Goal: Information Seeking & Learning: Learn about a topic

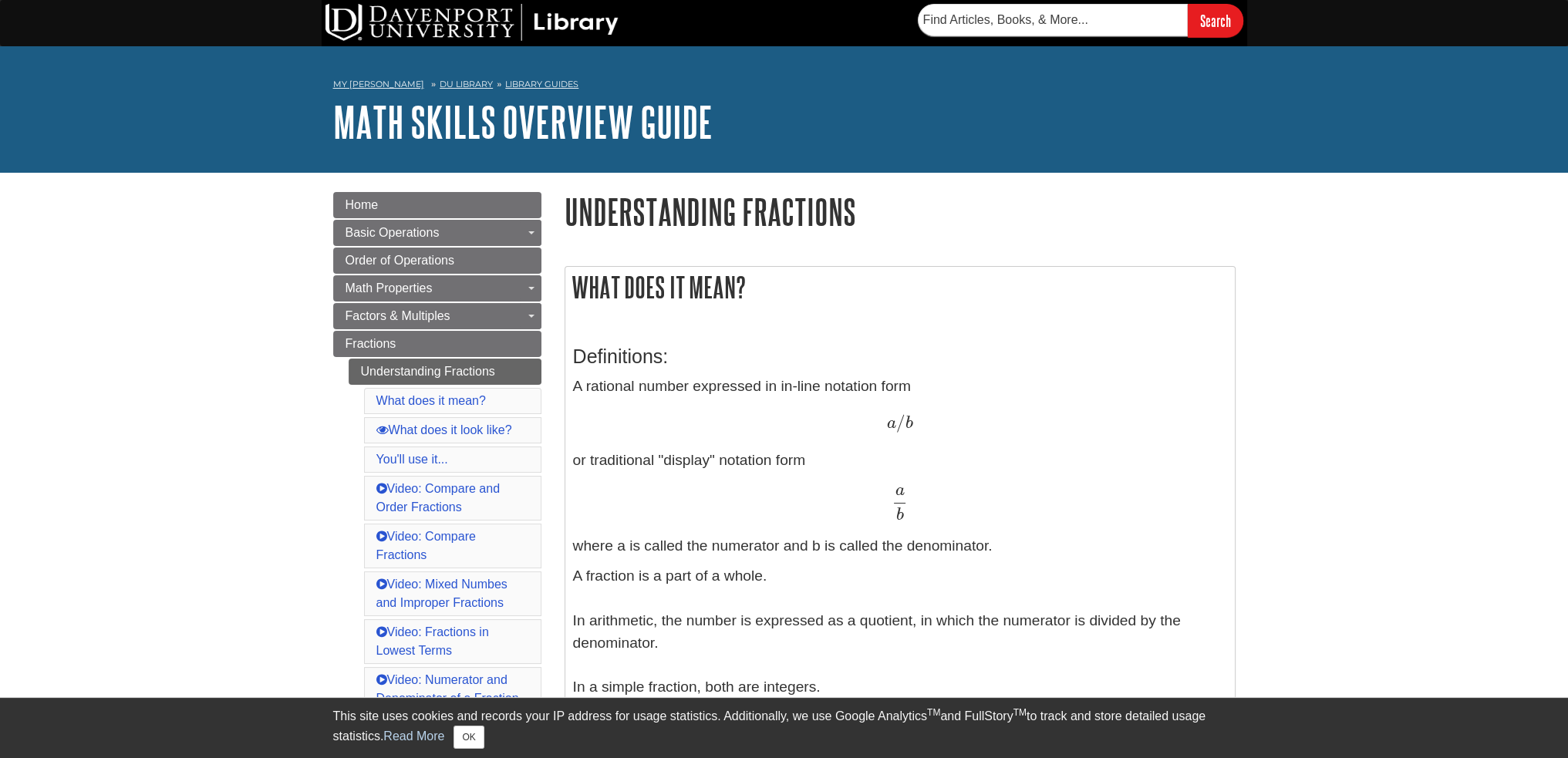
click at [732, 400] on p "A rational number expressed in in-line notation form a / b a / b or traditional…" at bounding box center [900, 466] width 654 height 182
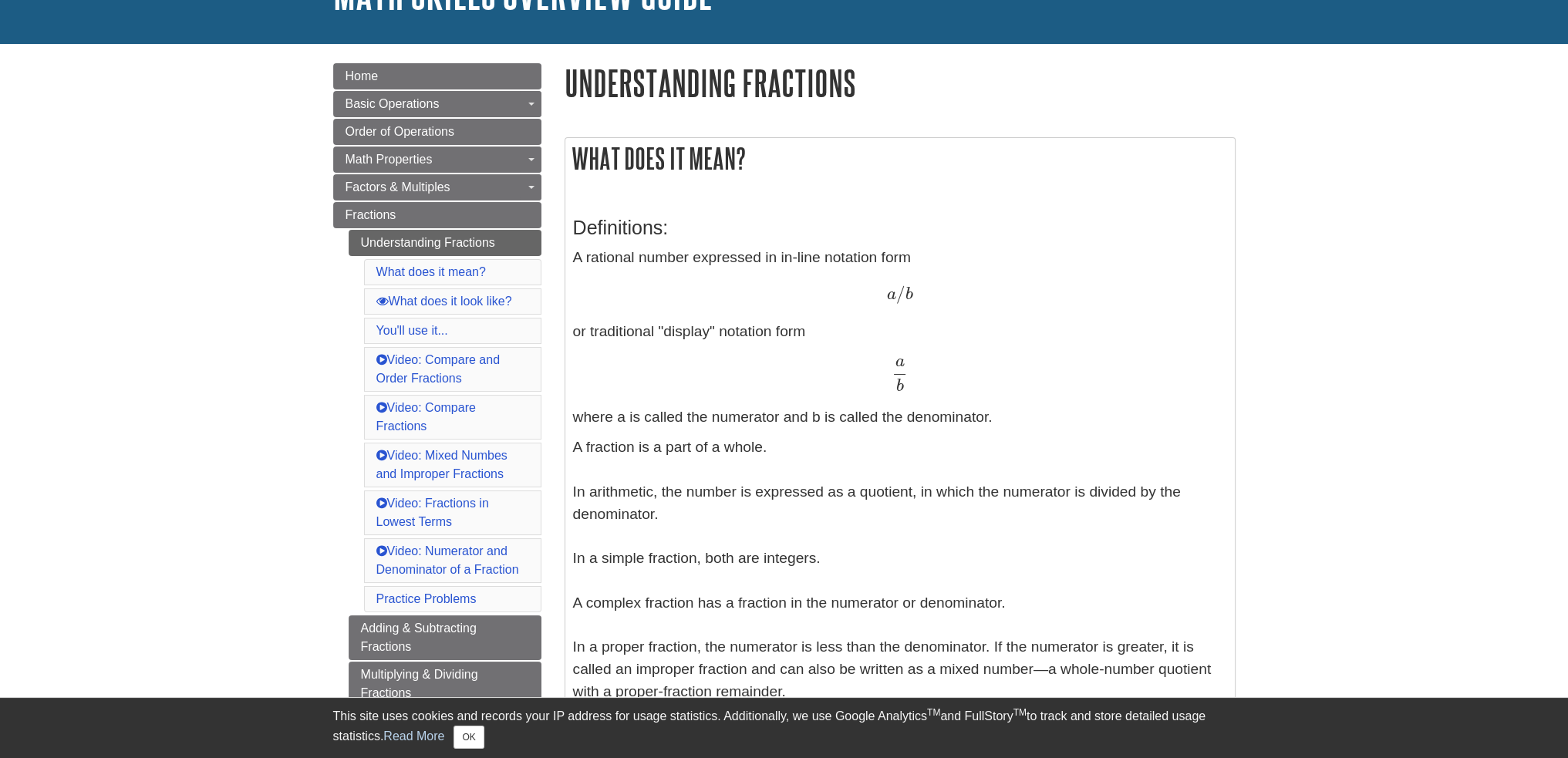
scroll to position [154, 0]
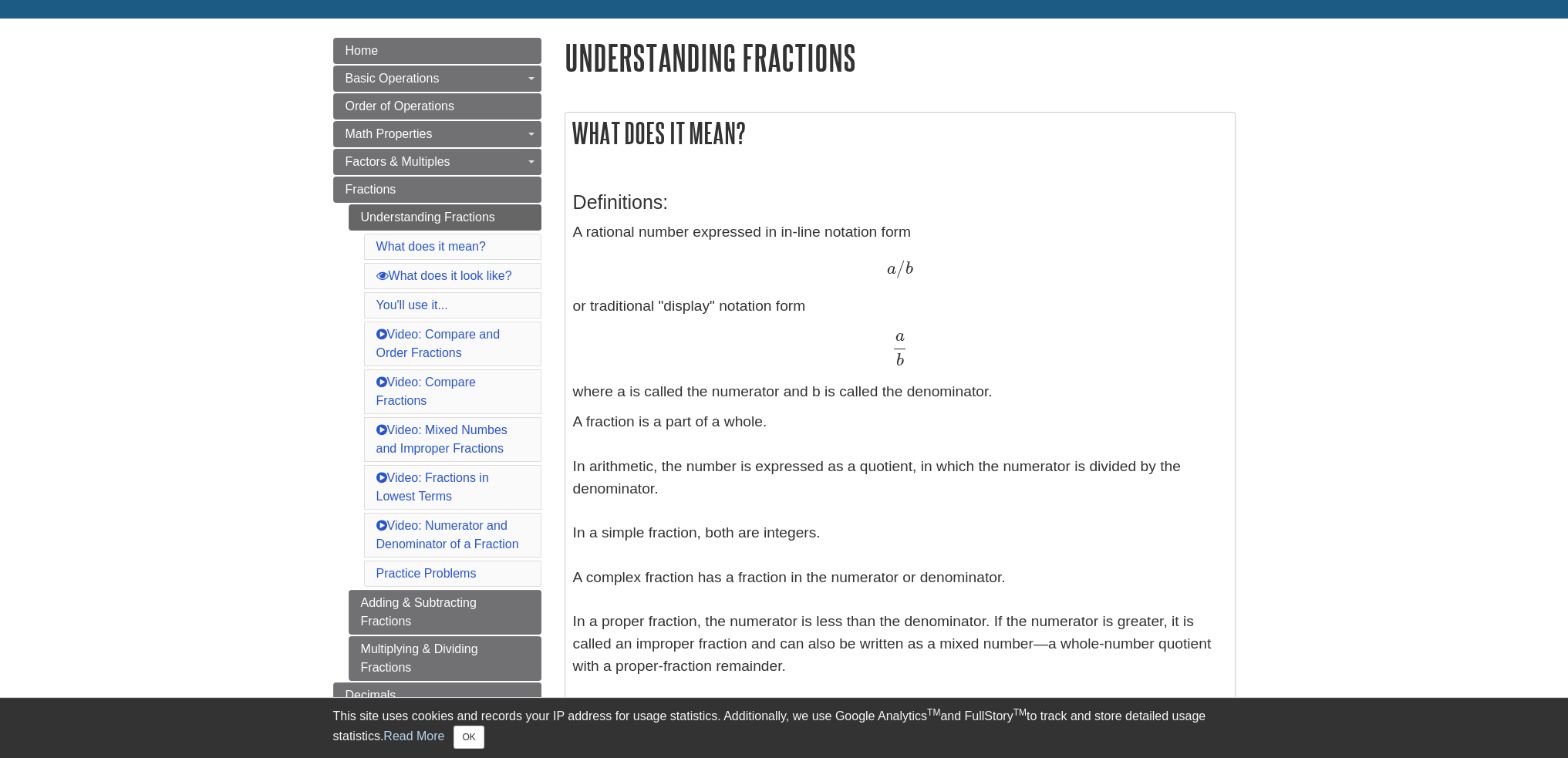
drag, startPoint x: 785, startPoint y: 431, endPoint x: 568, endPoint y: 422, distance: 217.2
click at [568, 422] on div "Definitions: A rational number expressed in in-line notation form a / b a / b o…" at bounding box center [900, 464] width 670 height 591
copy p "A fraction is a part of a whole."
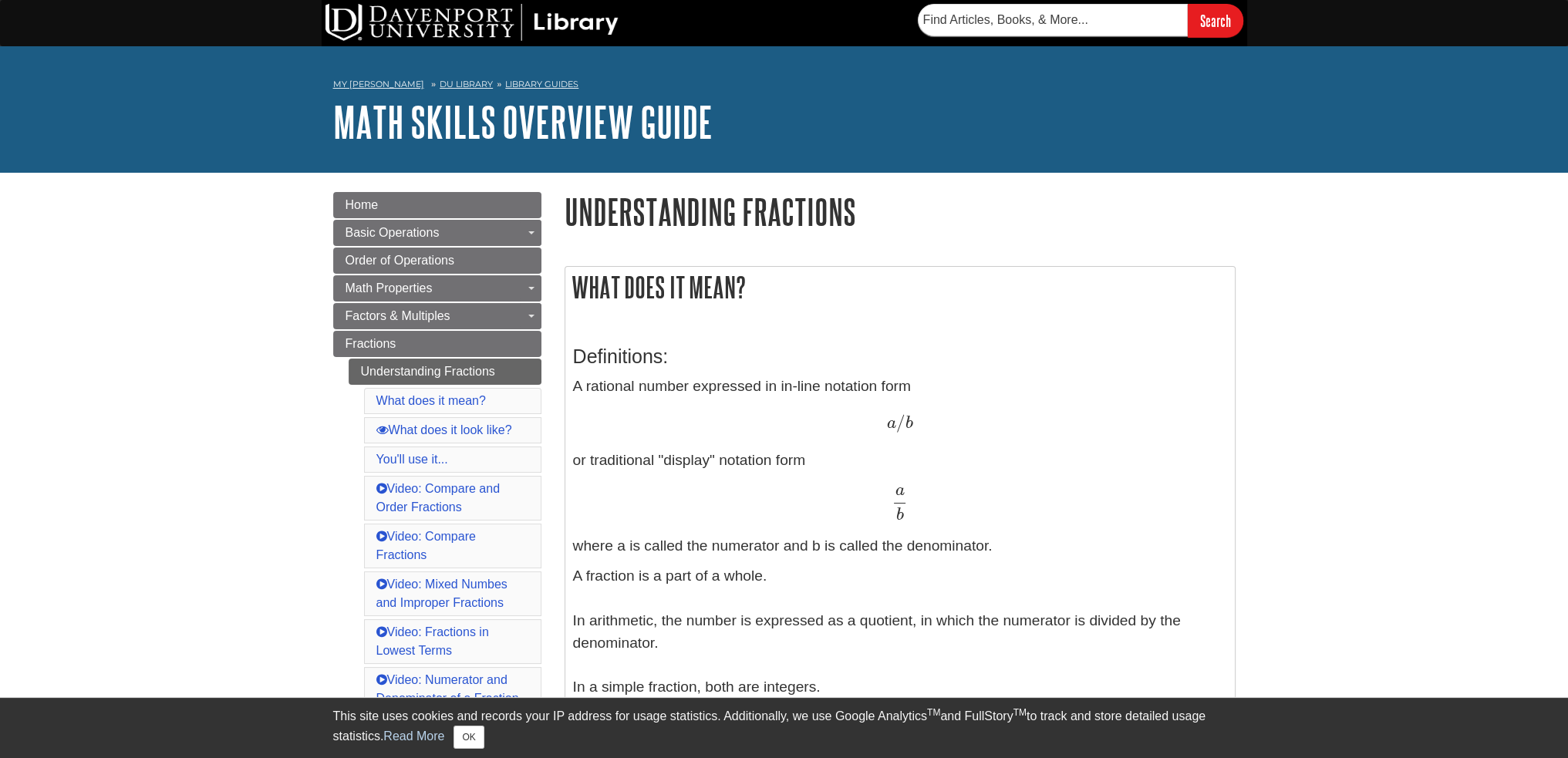
click at [687, 586] on p "A fraction is a part of a whole. In arithmetic, the number is expressed as a qu…" at bounding box center [900, 732] width 654 height 333
drag, startPoint x: 804, startPoint y: 581, endPoint x: 567, endPoint y: 583, distance: 237.0
click at [567, 583] on div "Definitions: A rational number expressed in in-line notation form a / b a / b o…" at bounding box center [900, 618] width 670 height 591
copy p "A fraction is a part of a whole."
